Goal: Find specific page/section: Find specific page/section

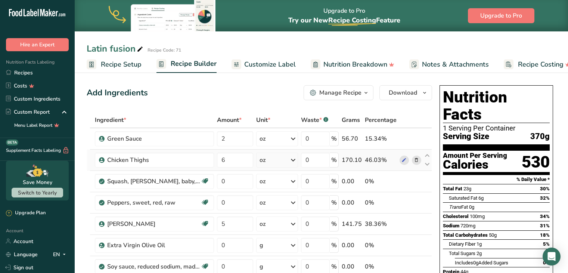
click at [31, 75] on link "Recipes" at bounding box center [37, 72] width 75 height 13
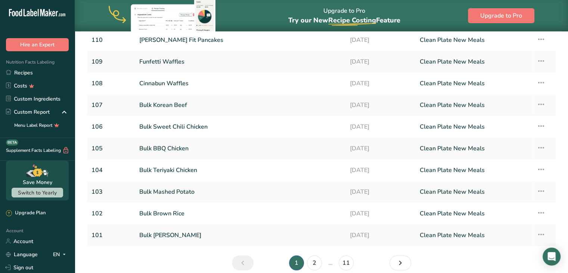
scroll to position [86, 0]
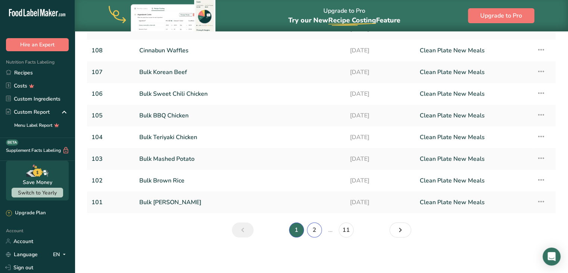
click at [318, 231] on link "2" at bounding box center [314, 229] width 15 height 15
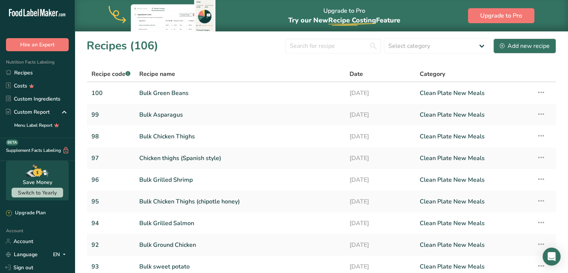
scroll to position [86, 0]
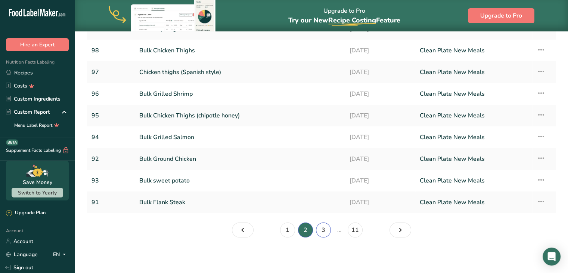
click at [322, 227] on link "3" at bounding box center [323, 229] width 15 height 15
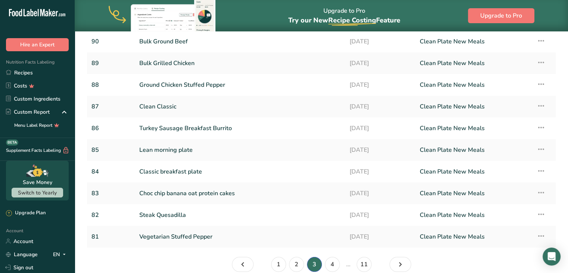
scroll to position [48, 0]
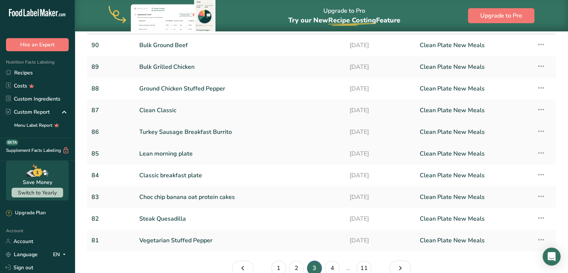
click at [205, 133] on link "Turkey Sausage Breakfast Burrito" at bounding box center [239, 132] width 201 height 16
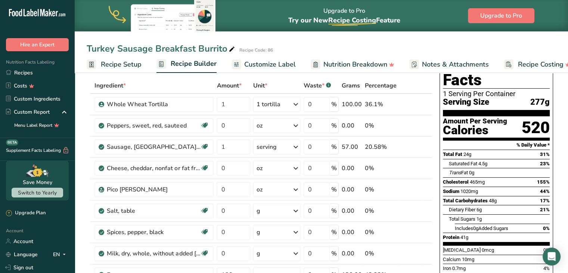
scroll to position [35, 0]
